Goal: Ask a question

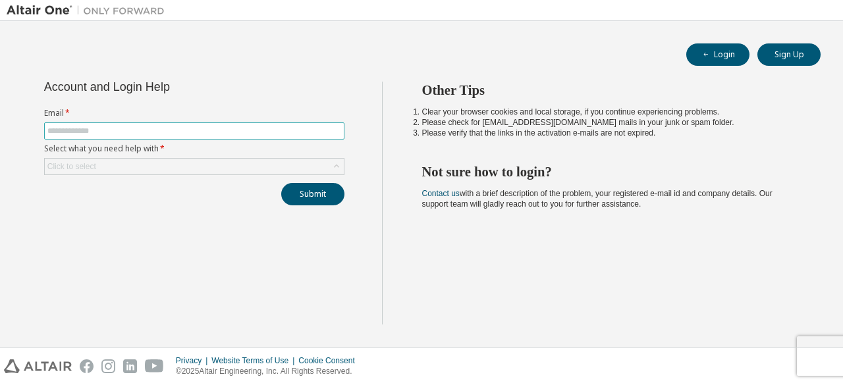
click at [185, 134] on input "text" at bounding box center [194, 131] width 294 height 11
type input "**********"
click at [169, 163] on div "Click to select" at bounding box center [194, 167] width 299 height 16
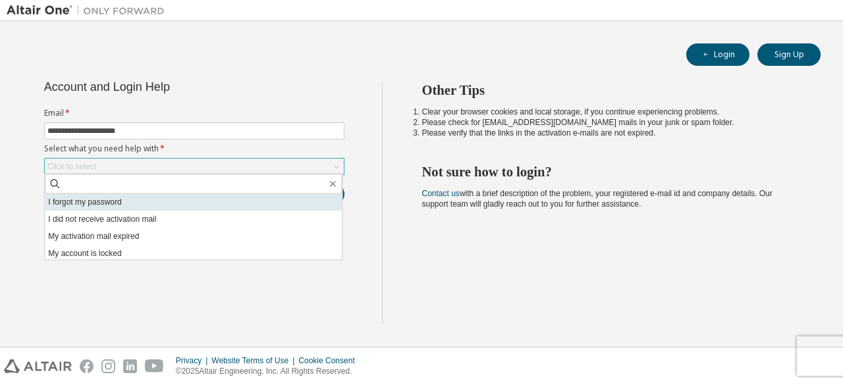
click at [140, 205] on li "I forgot my password" at bounding box center [193, 202] width 297 height 17
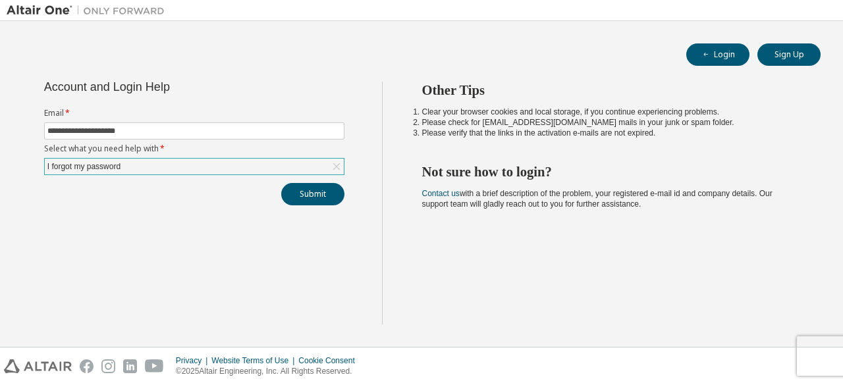
click at [209, 262] on div "**********" at bounding box center [194, 203] width 375 height 243
click at [326, 197] on button "Submit" at bounding box center [312, 194] width 63 height 22
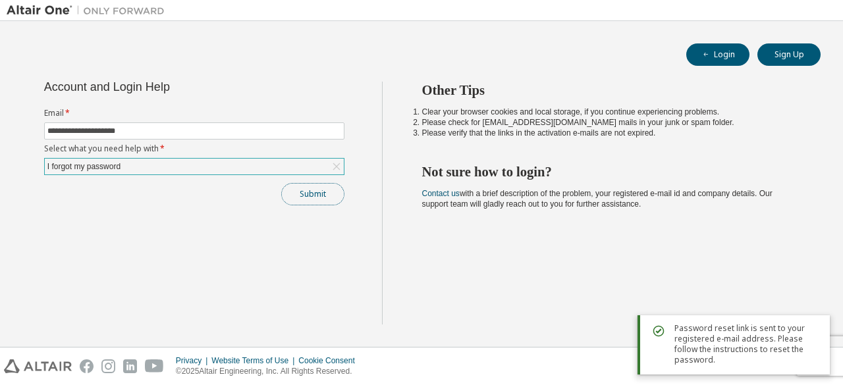
click at [301, 194] on button "Submit" at bounding box center [312, 194] width 63 height 22
click at [165, 160] on div "I forgot my password" at bounding box center [194, 167] width 299 height 16
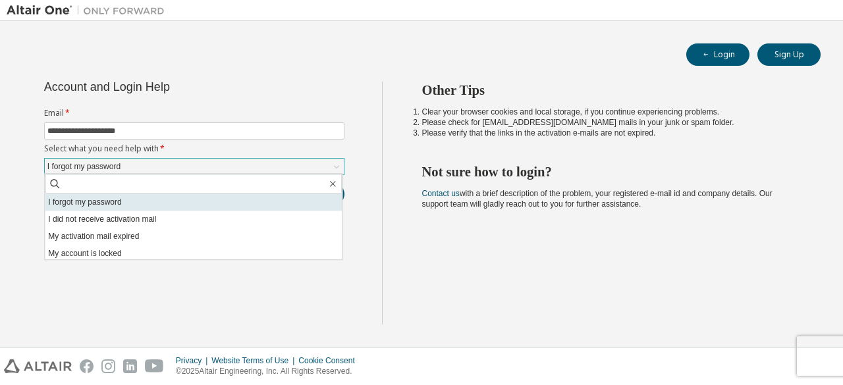
click at [246, 199] on li "I forgot my password" at bounding box center [193, 202] width 297 height 17
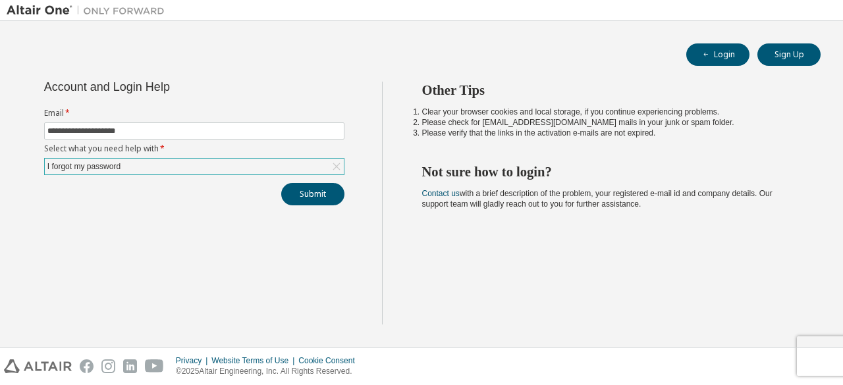
click at [460, 186] on div "Other Tips Clear your browser cookies and local storage, if you continue experi…" at bounding box center [609, 203] width 455 height 243
click at [118, 139] on form "Email * Select what you need help with * Click to select" at bounding box center [194, 141] width 300 height 67
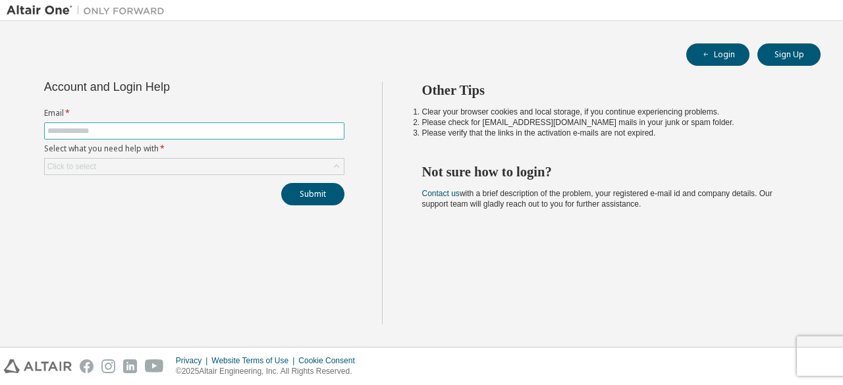
click at [122, 132] on input "text" at bounding box center [194, 131] width 294 height 11
click at [61, 211] on div "Account and Login Help Email * Select what you need help with * Click to select…" at bounding box center [194, 203] width 375 height 243
click at [97, 127] on input "text" at bounding box center [194, 131] width 294 height 11
type input "**********"
click at [106, 163] on div "Click to select" at bounding box center [194, 167] width 299 height 16
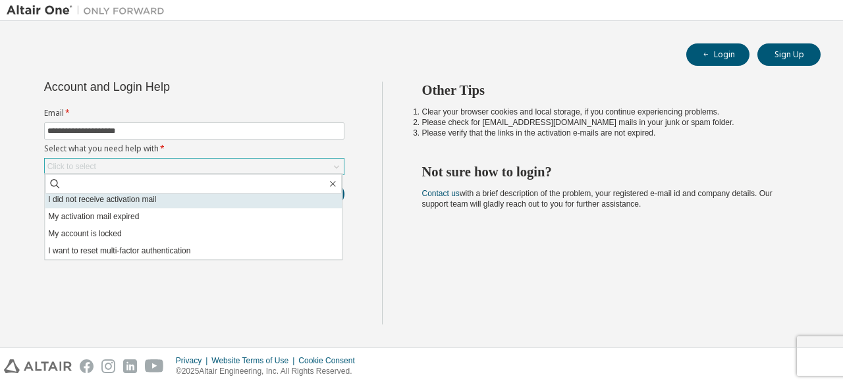
scroll to position [37, 0]
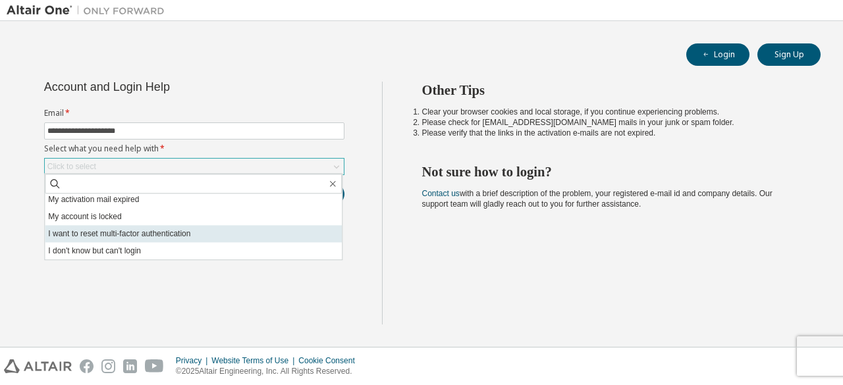
click at [222, 234] on li "I want to reset multi-factor authentication" at bounding box center [193, 233] width 297 height 17
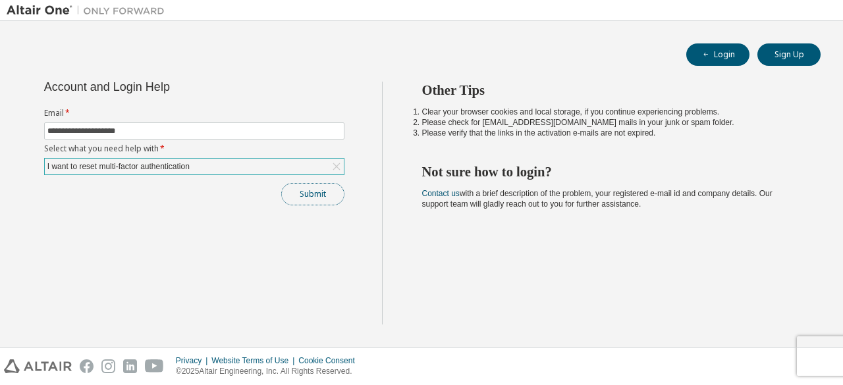
click at [313, 196] on button "Submit" at bounding box center [312, 194] width 63 height 22
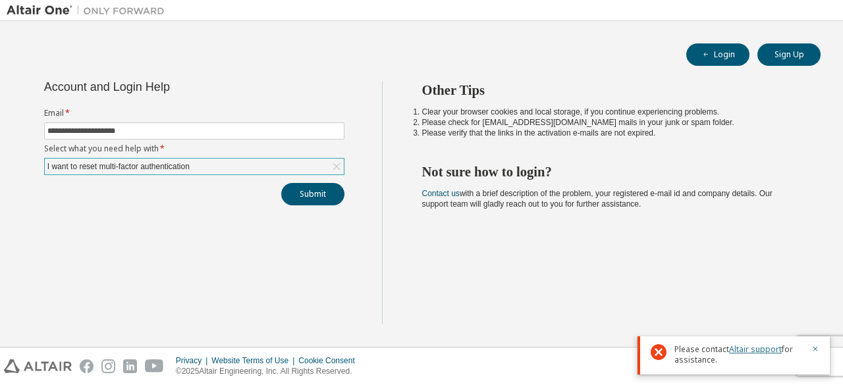
click at [755, 350] on link "Altair support" at bounding box center [755, 349] width 53 height 11
click at [654, 203] on div "Other Tips Clear your browser cookies and local storage, if you continue experi…" at bounding box center [609, 203] width 455 height 243
click at [221, 152] on label "Select what you need help with *" at bounding box center [194, 148] width 300 height 11
drag, startPoint x: 211, startPoint y: 163, endPoint x: 167, endPoint y: 168, distance: 45.1
click at [211, 163] on div "I want to reset multi-factor authentication" at bounding box center [194, 167] width 299 height 16
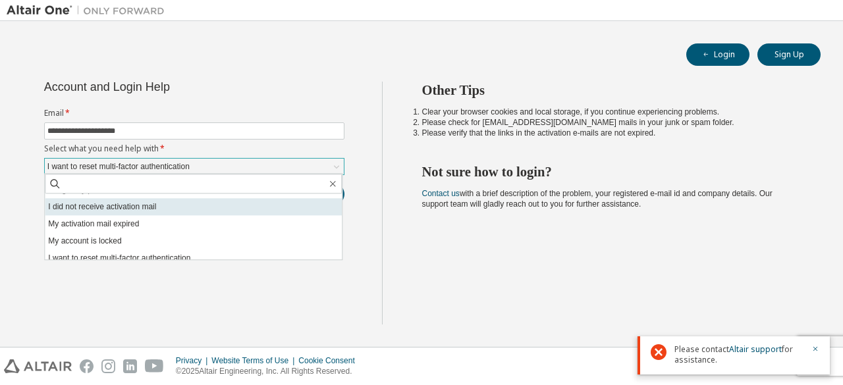
scroll to position [0, 0]
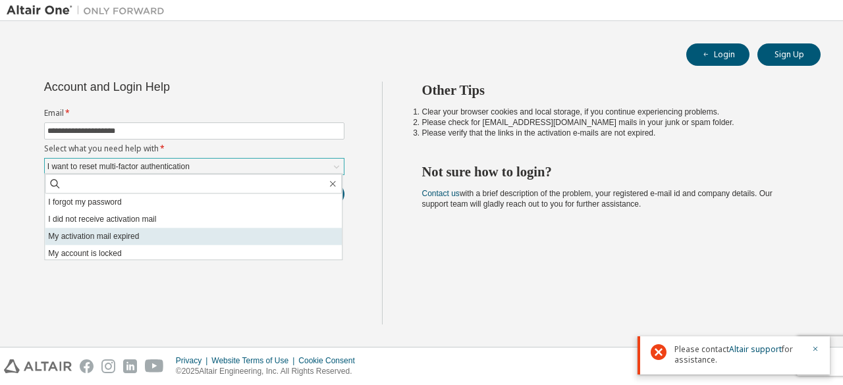
click at [158, 230] on li "My activation mail expired" at bounding box center [193, 236] width 297 height 17
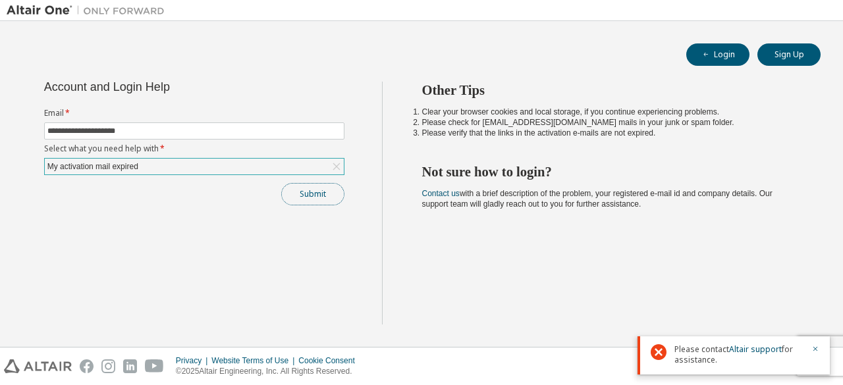
click at [325, 194] on button "Submit" at bounding box center [312, 194] width 63 height 22
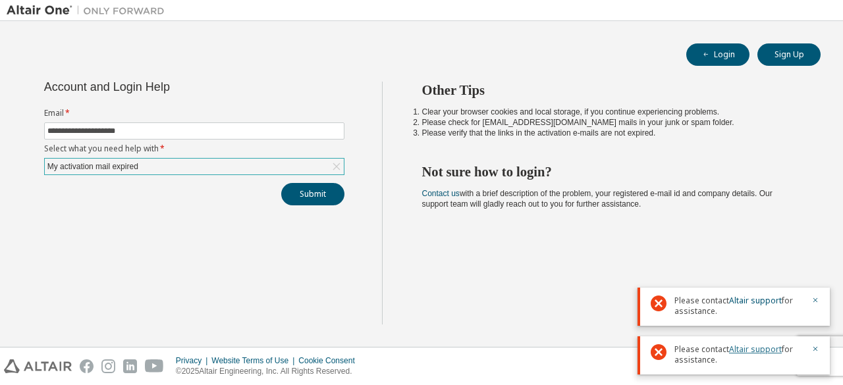
click at [750, 348] on link "Altair support" at bounding box center [755, 349] width 53 height 11
click at [61, 7] on img at bounding box center [89, 10] width 165 height 13
